Goal: Information Seeking & Learning: Learn about a topic

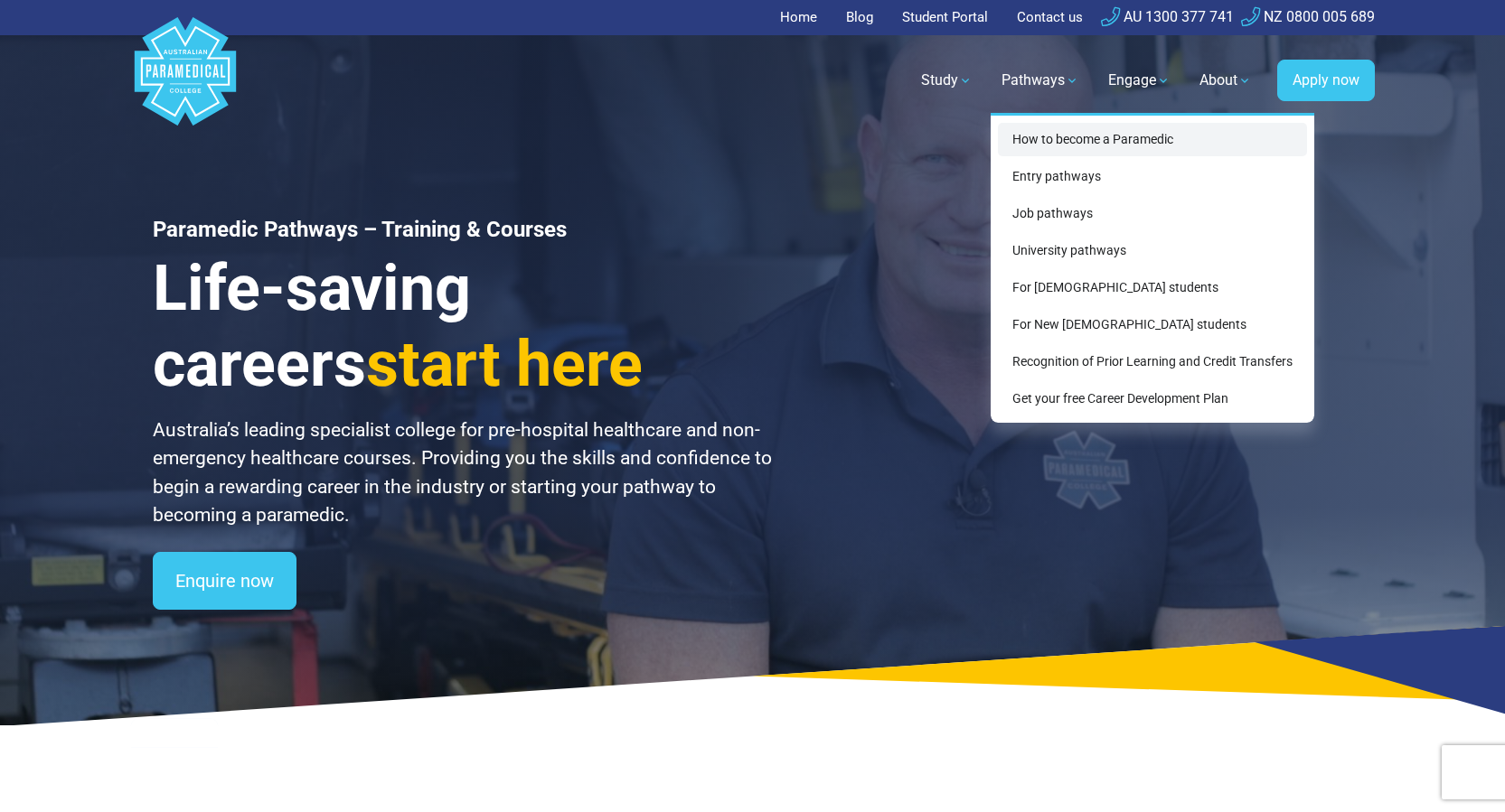
click at [1072, 140] on link "How to become a Paramedic" at bounding box center [1152, 139] width 309 height 33
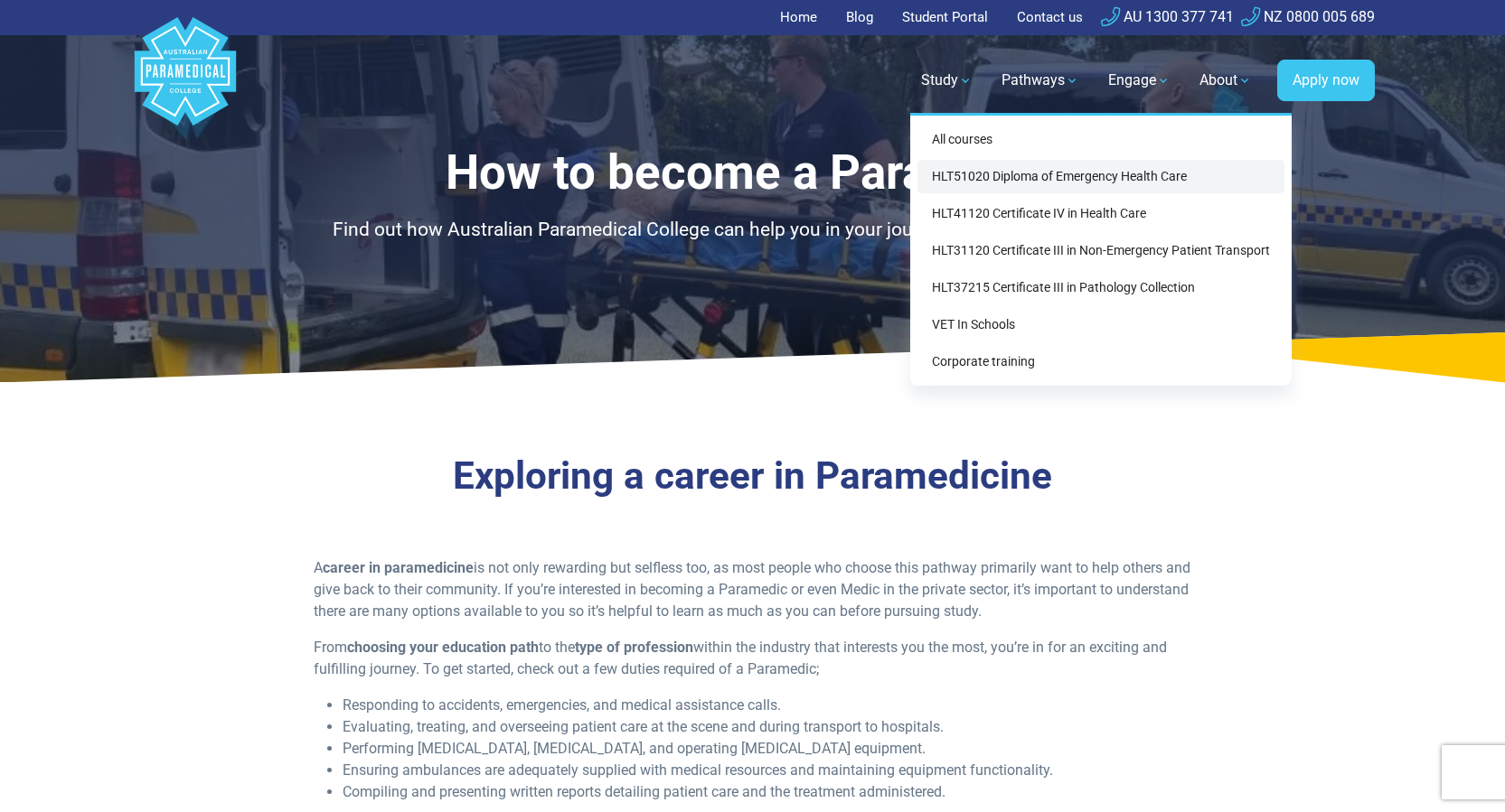
click at [954, 171] on link "HLT51020 Diploma of Emergency Health Care" at bounding box center [1100, 176] width 367 height 33
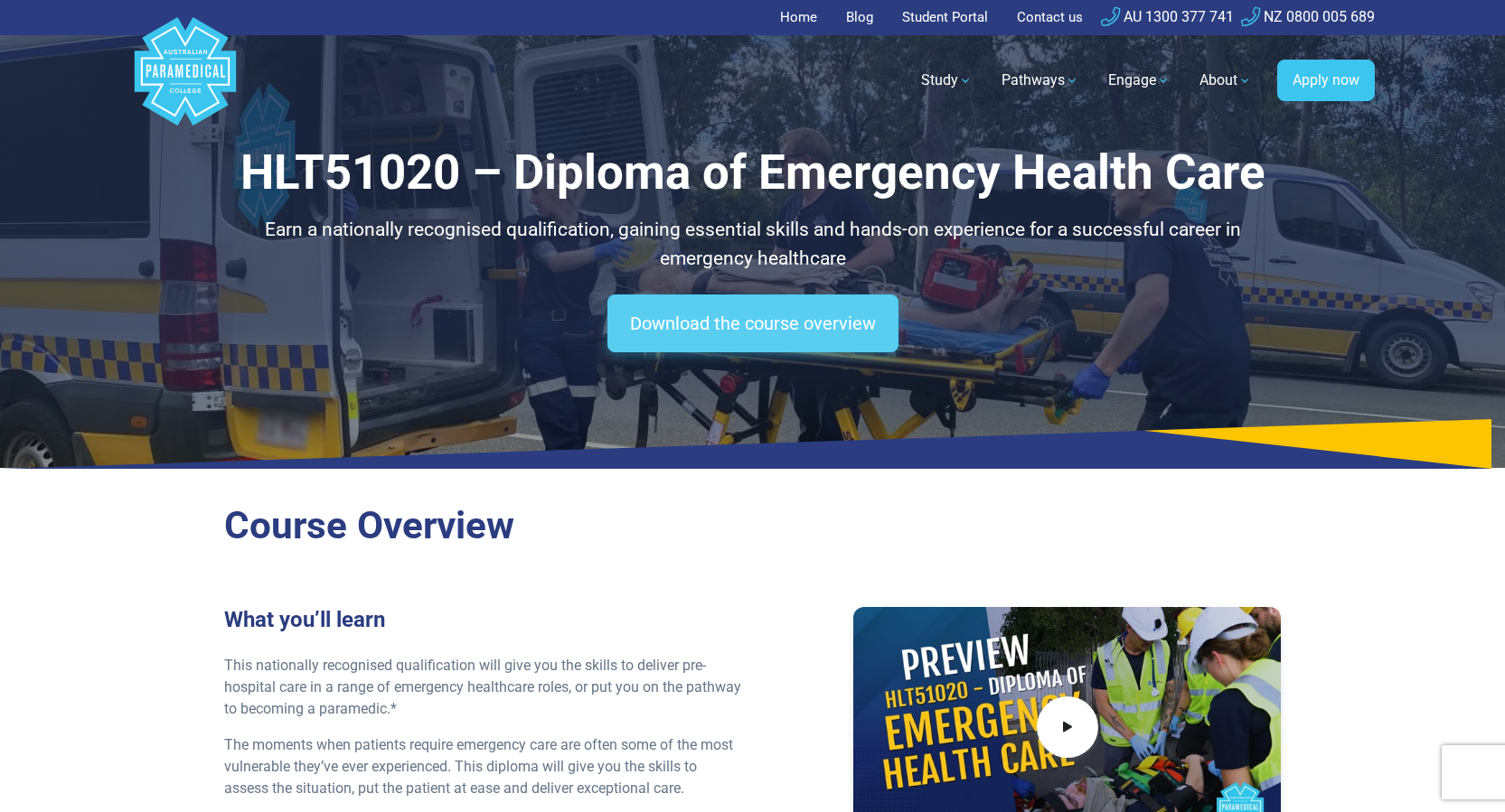
click at [764, 322] on link "Download the course overview" at bounding box center [752, 323] width 291 height 58
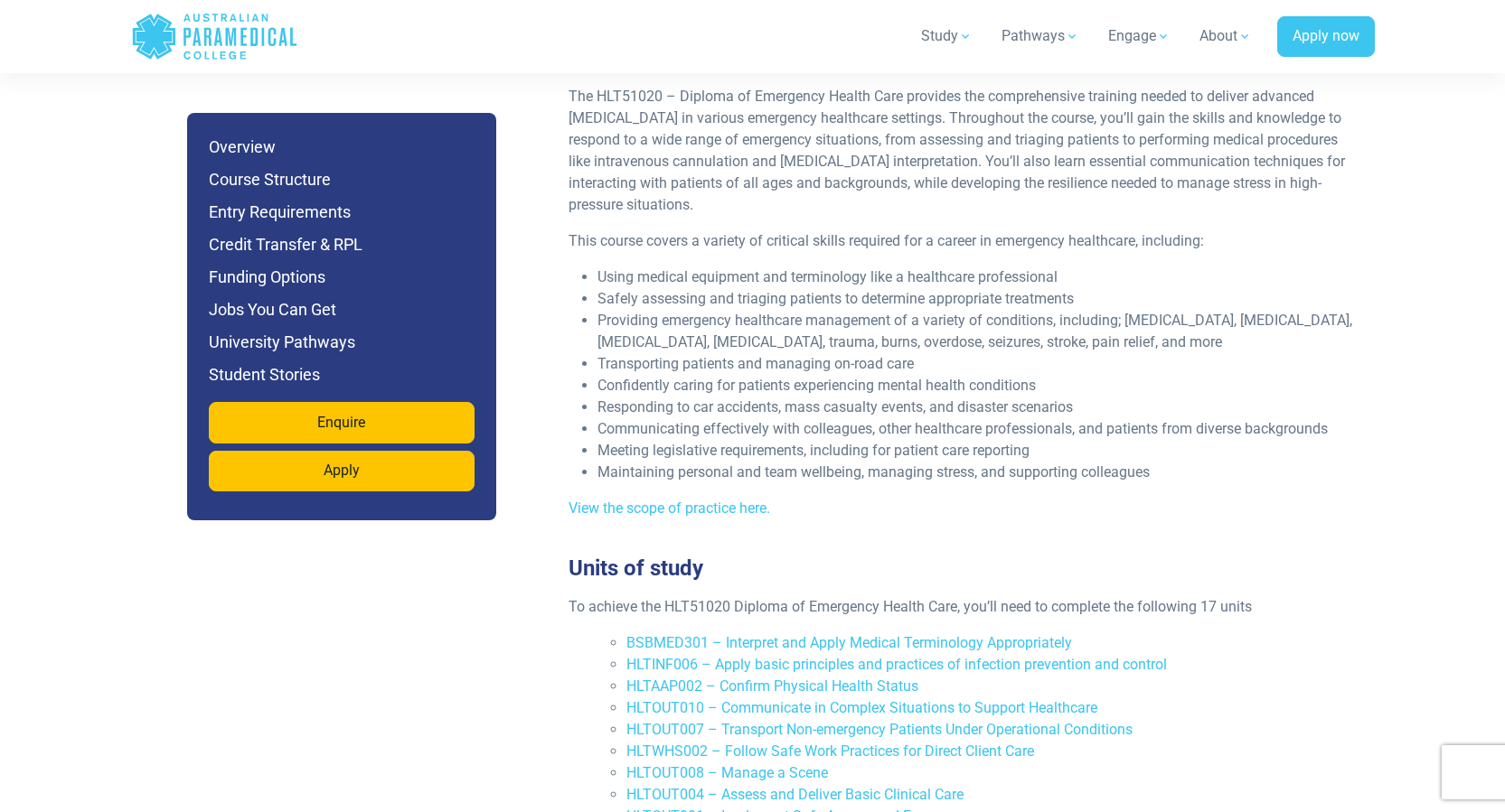
scroll to position [2926, 0]
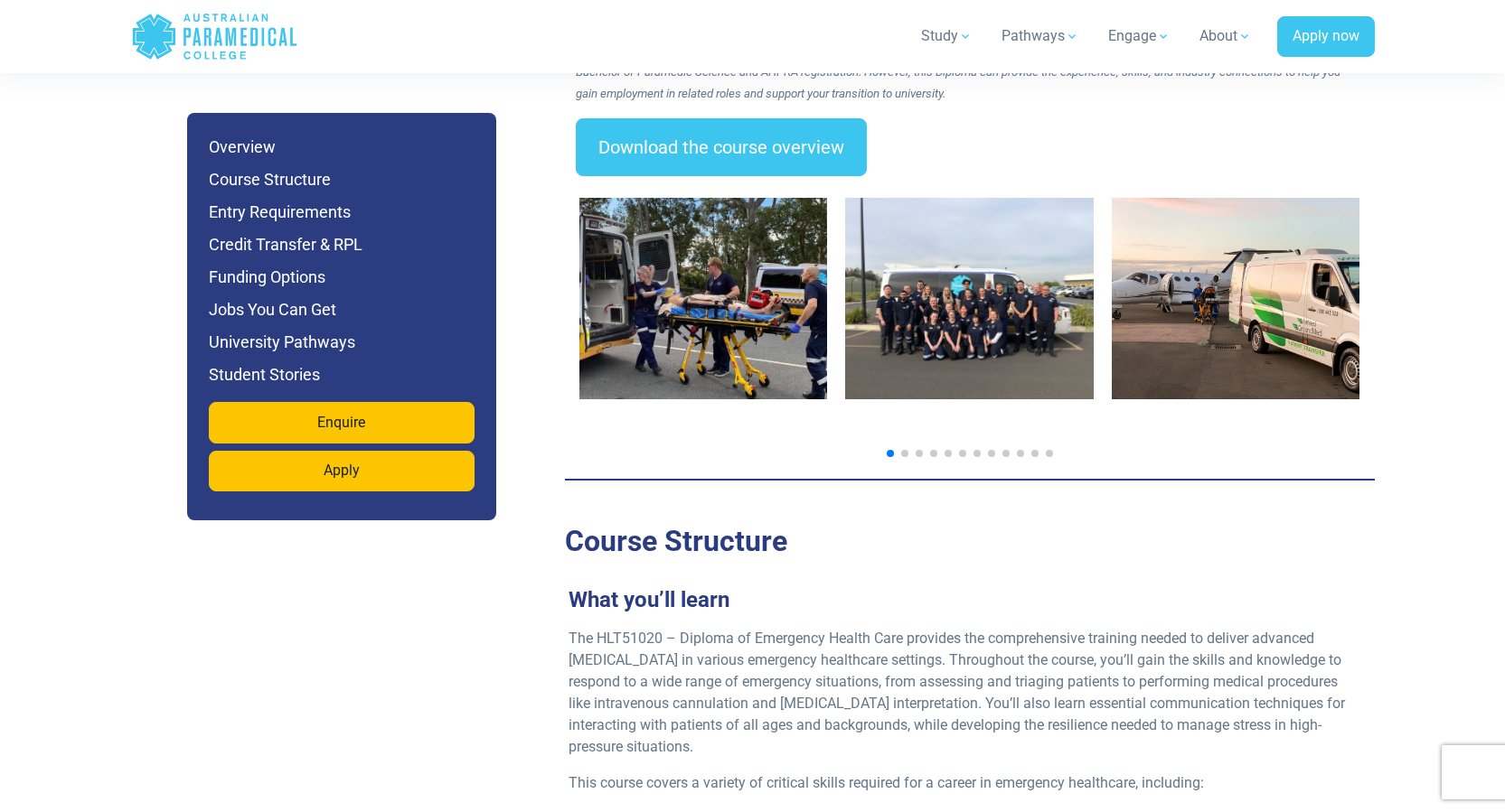
click at [1129, 403] on div at bounding box center [969, 320] width 810 height 289
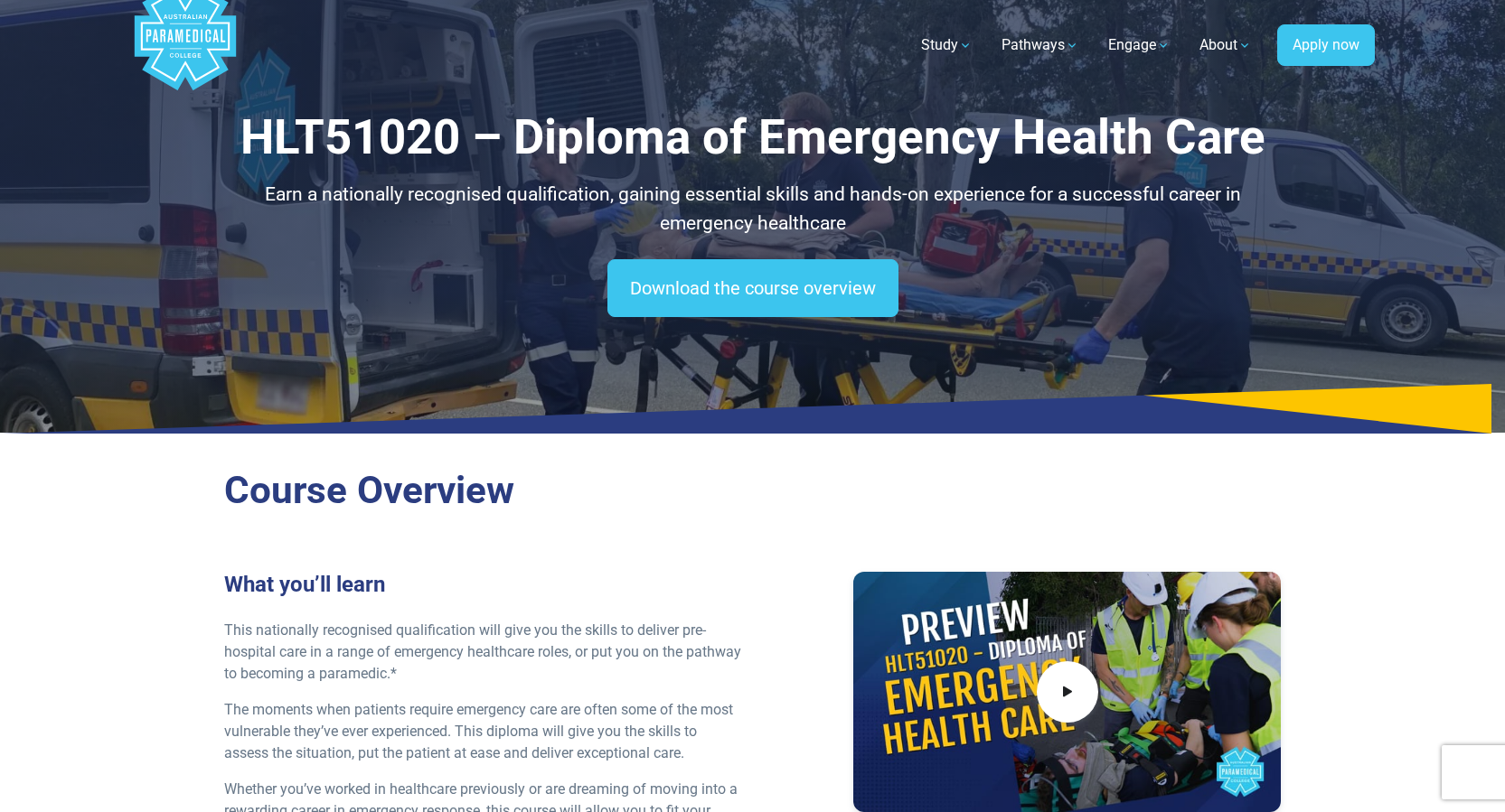
scroll to position [0, 0]
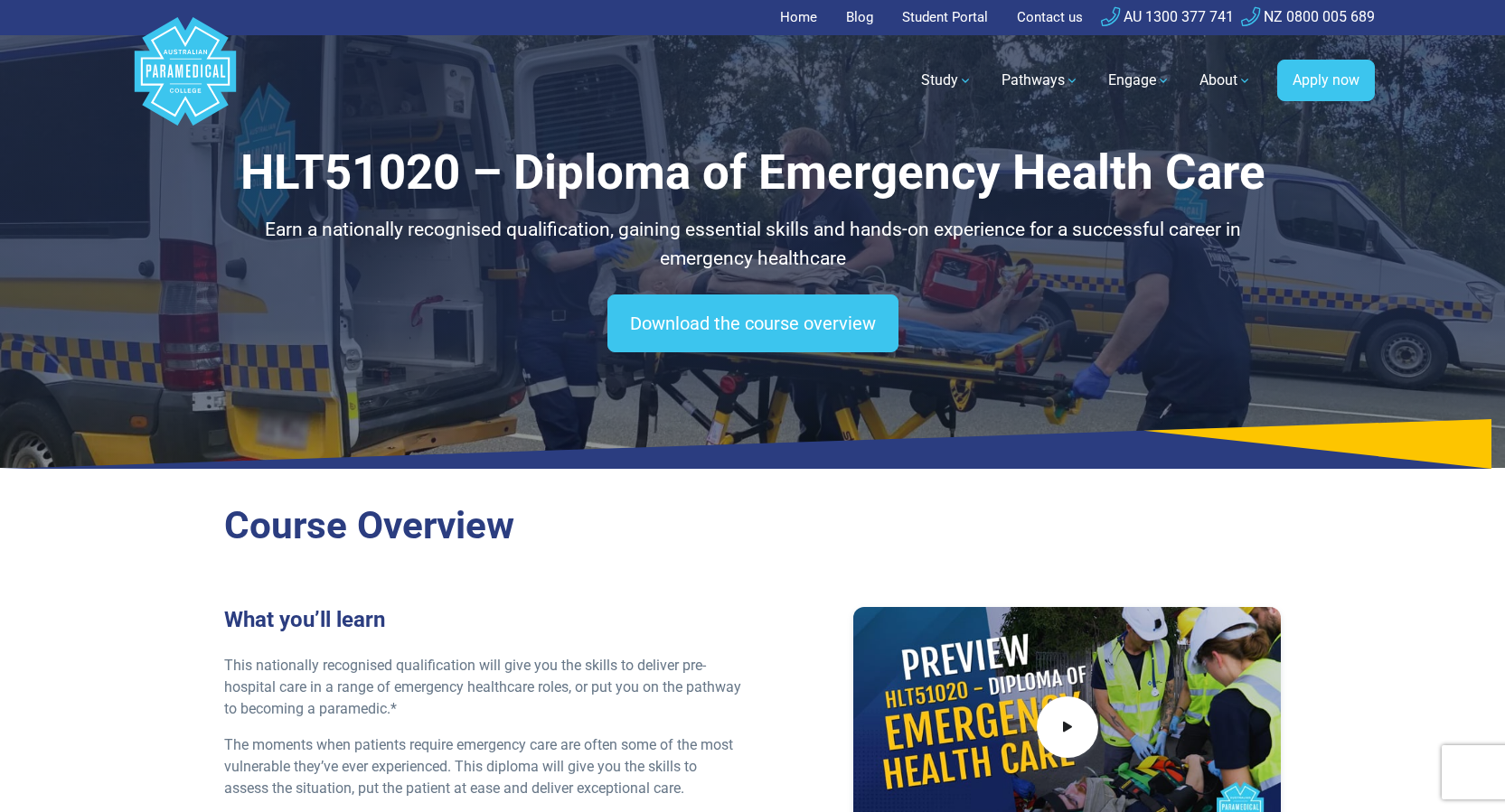
click at [1239, 518] on h2 "Course Overview" at bounding box center [752, 526] width 1057 height 46
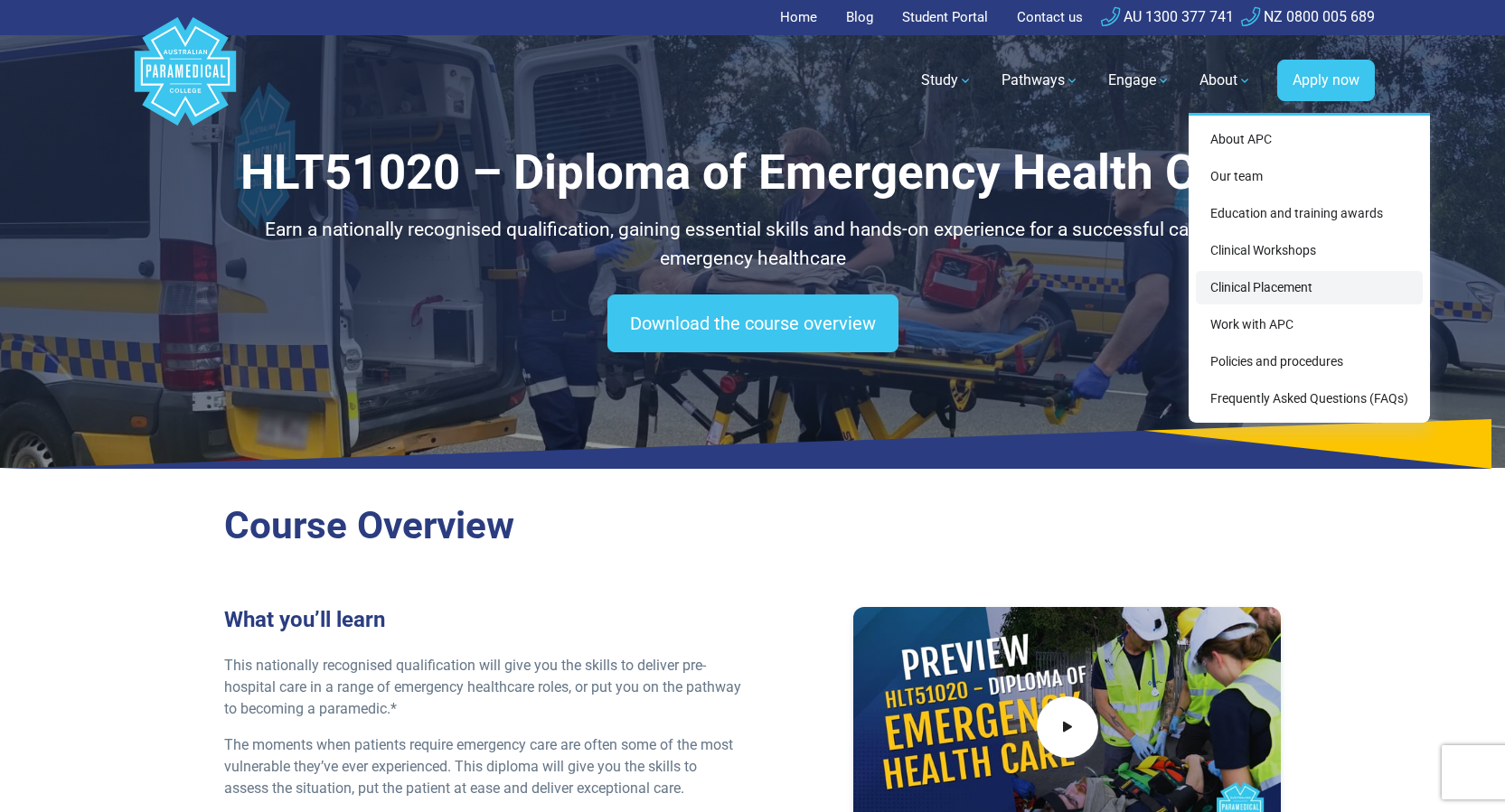
click at [1278, 298] on link "Clinical Placement" at bounding box center [1309, 288] width 227 height 33
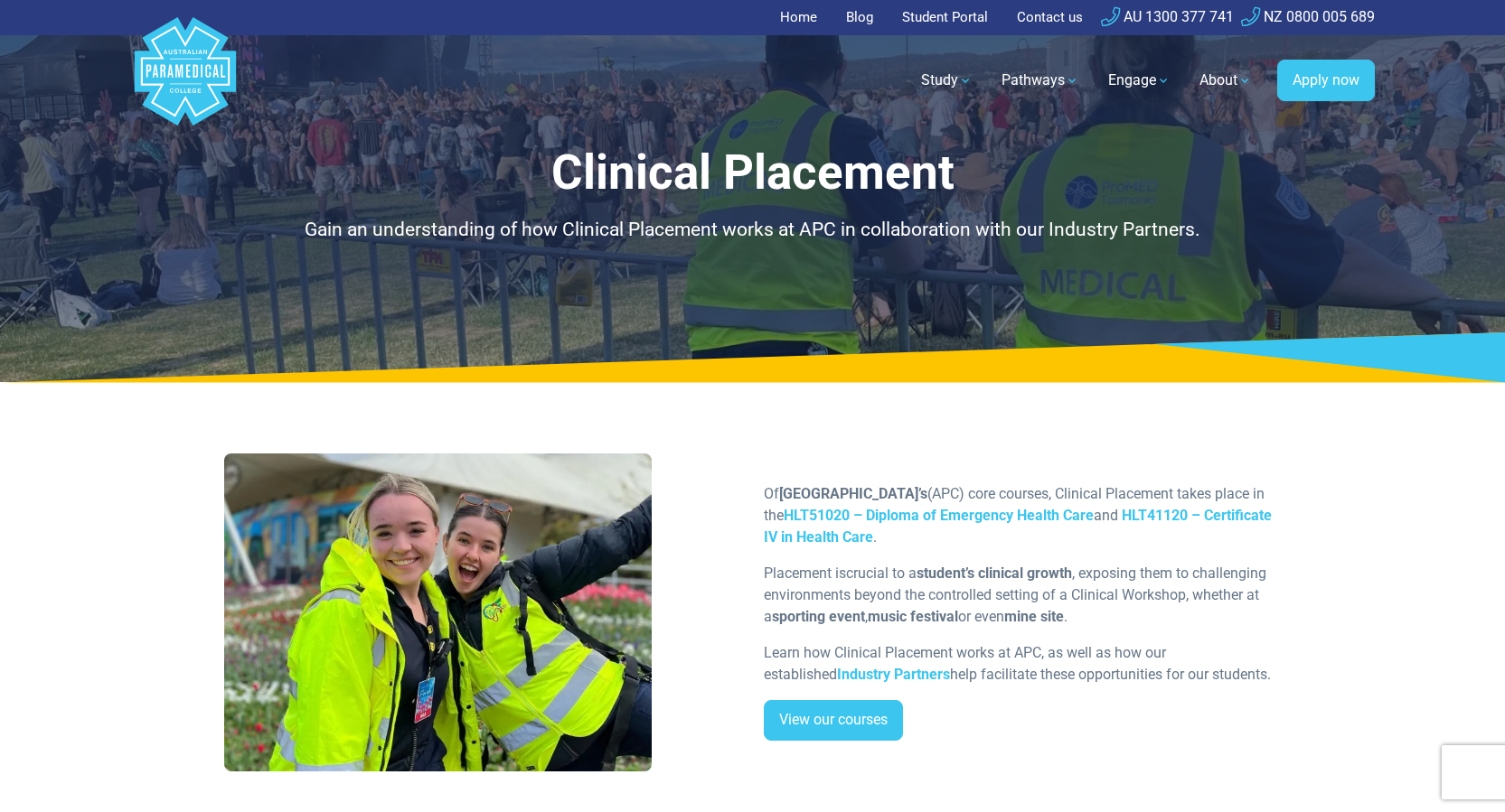
scroll to position [181, 0]
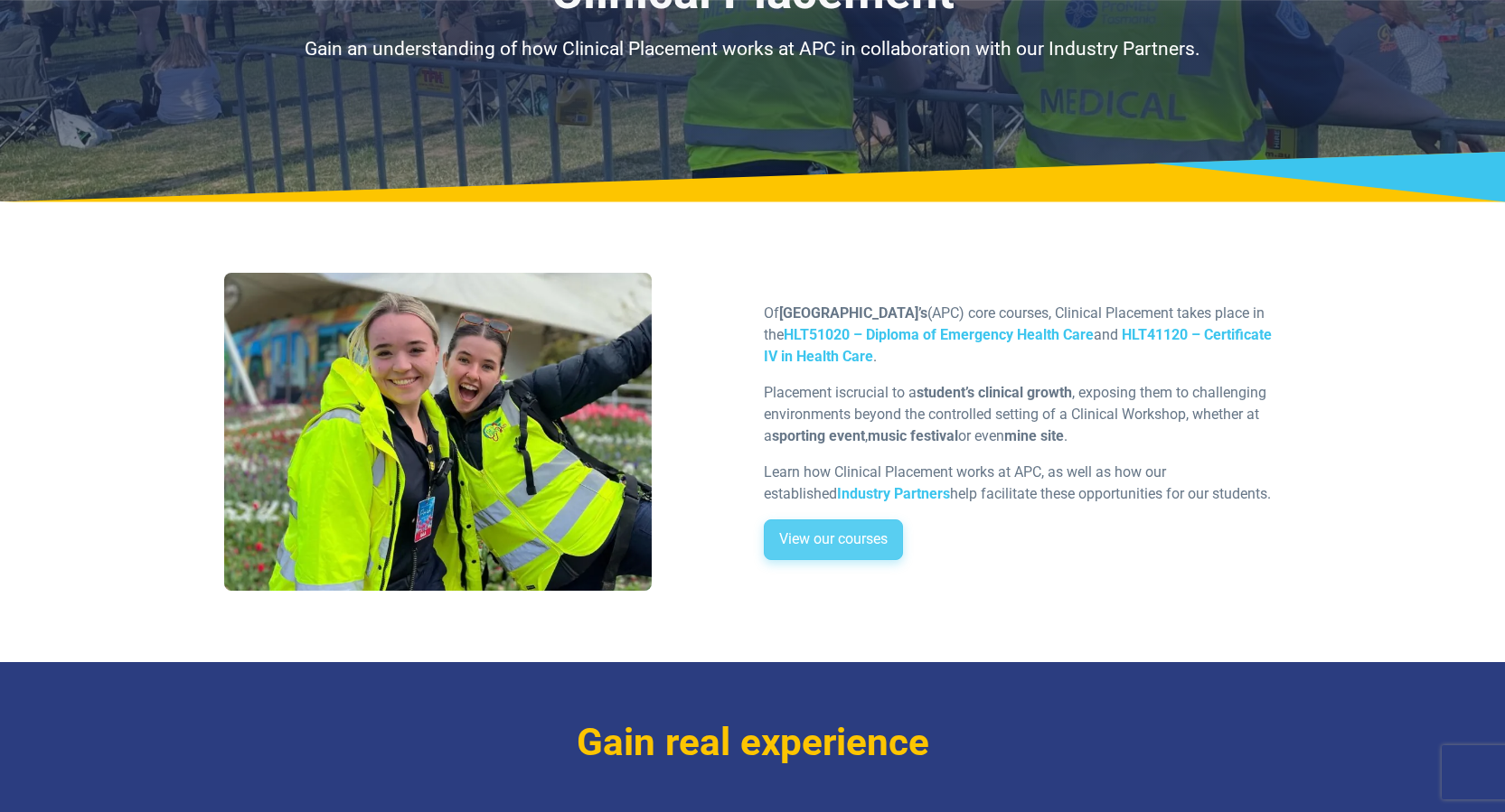
click at [844, 538] on link "View our courses" at bounding box center [834, 540] width 139 height 42
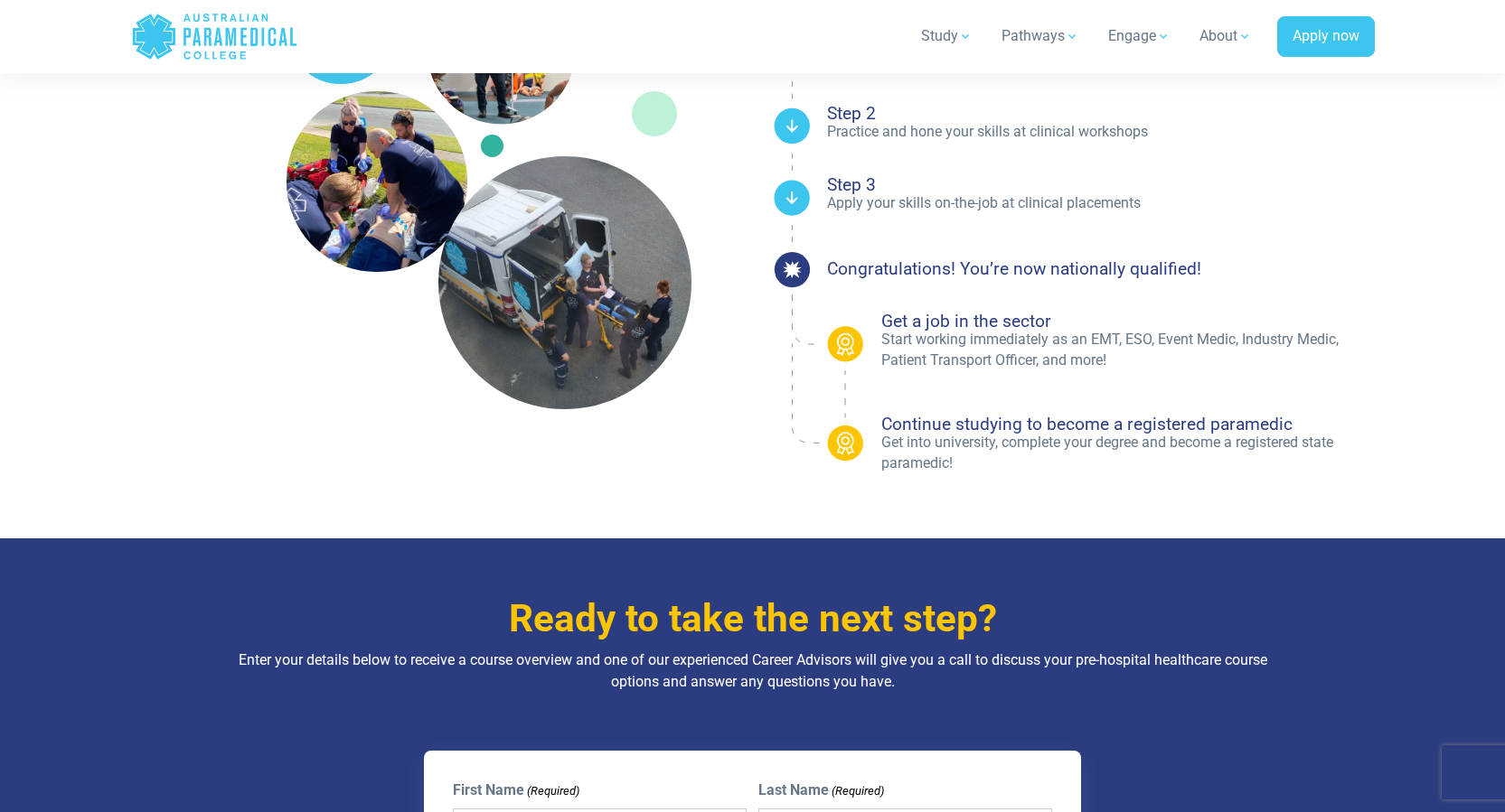
scroll to position [1174, 0]
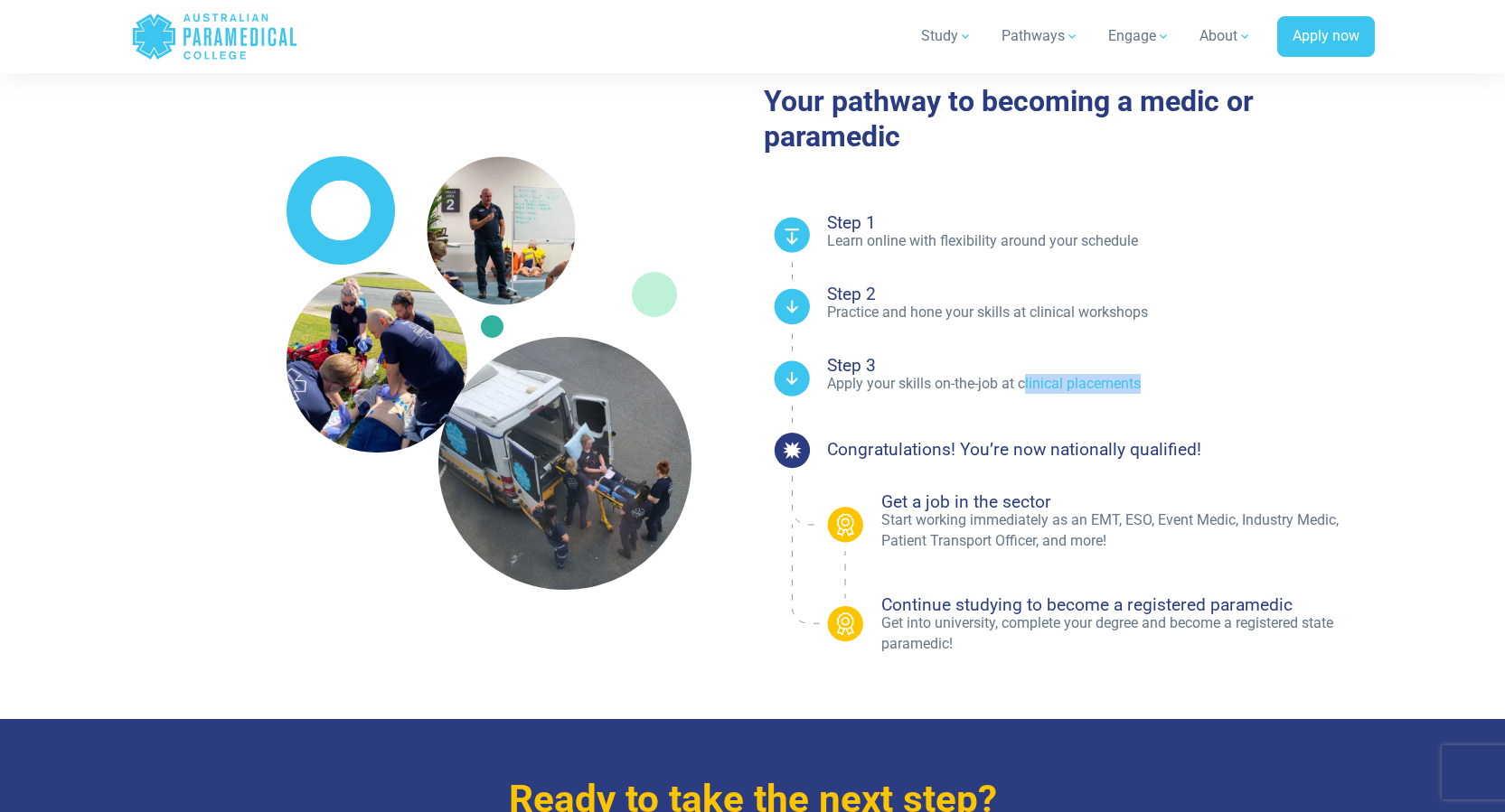
drag, startPoint x: 1025, startPoint y: 382, endPoint x: 1160, endPoint y: 375, distance: 135.2
click at [1159, 375] on p "Apply your skills on-the-job at clinical placements" at bounding box center [1101, 383] width 548 height 19
click at [1160, 375] on p "Apply your skills on-the-job at clinical placements" at bounding box center [1101, 383] width 548 height 19
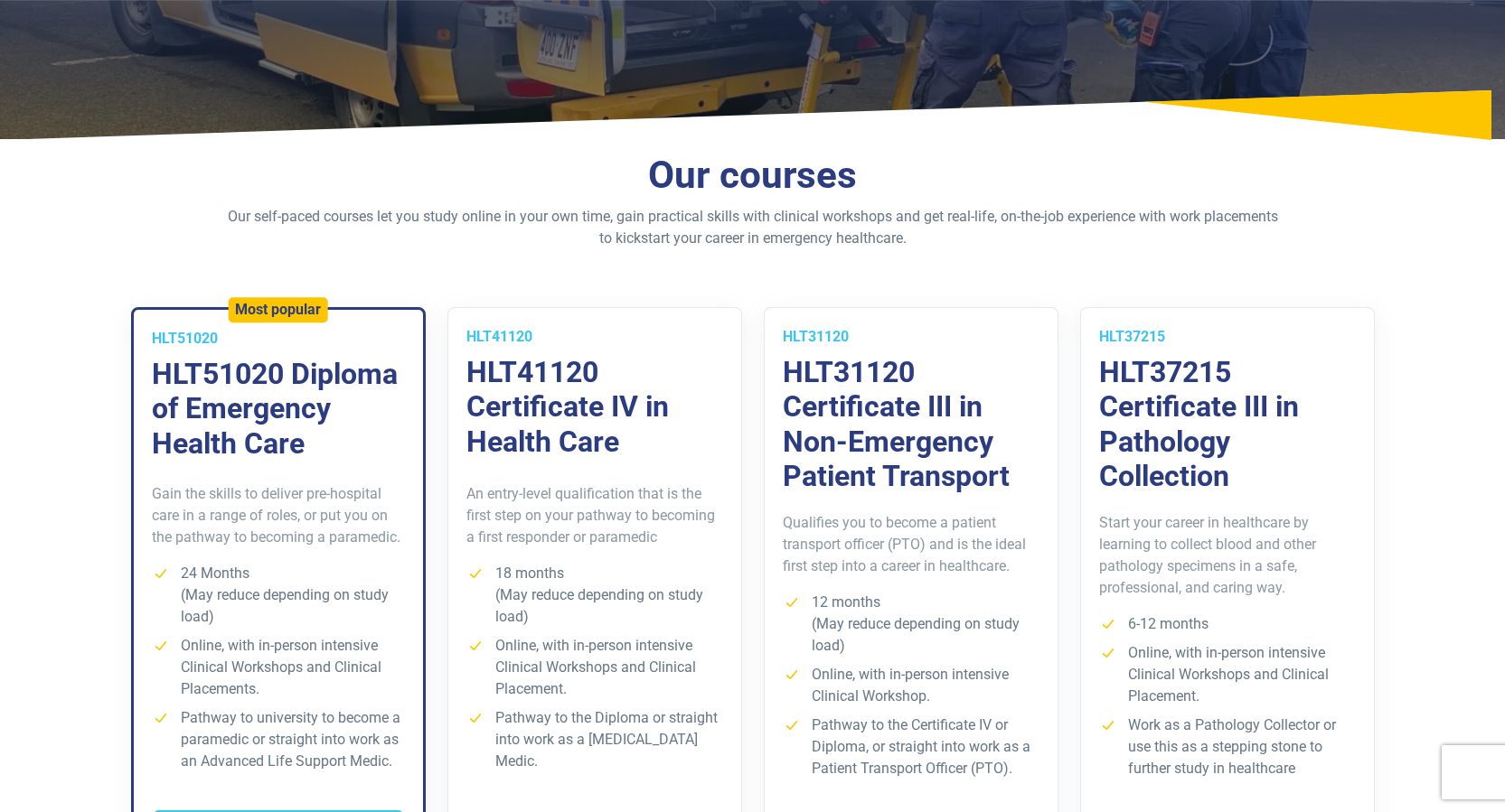
scroll to position [0, 0]
